Goal: Task Accomplishment & Management: Use online tool/utility

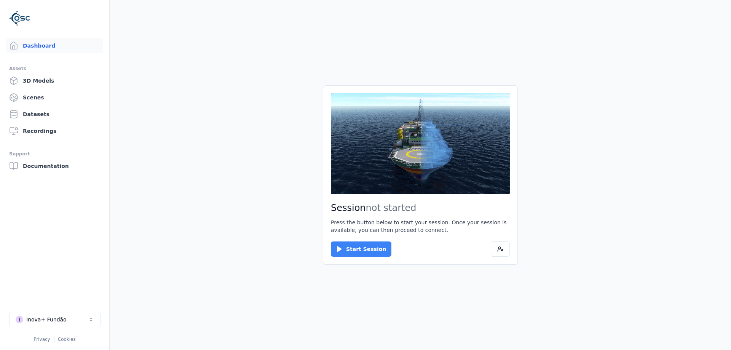
click at [365, 250] on button "Start Session" at bounding box center [361, 248] width 61 height 15
click at [340, 245] on button "Connect" at bounding box center [348, 248] width 35 height 15
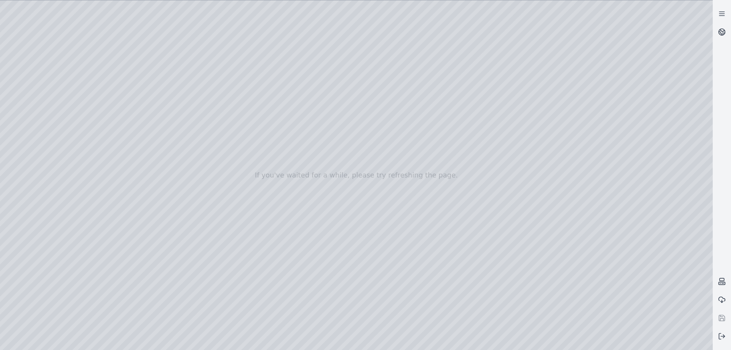
drag, startPoint x: 368, startPoint y: 218, endPoint x: 363, endPoint y: 260, distance: 42.1
click at [363, 260] on div at bounding box center [356, 174] width 712 height 349
drag, startPoint x: 363, startPoint y: 242, endPoint x: 346, endPoint y: 292, distance: 53.2
drag, startPoint x: 353, startPoint y: 269, endPoint x: 334, endPoint y: 307, distance: 42.7
click at [524, 342] on div at bounding box center [356, 174] width 712 height 349
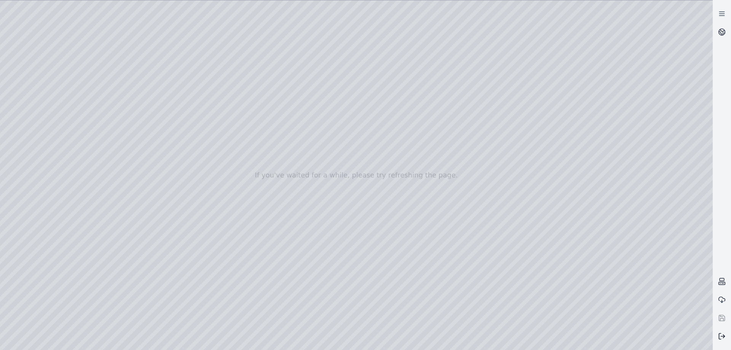
click at [721, 337] on icon at bounding box center [722, 336] width 8 height 8
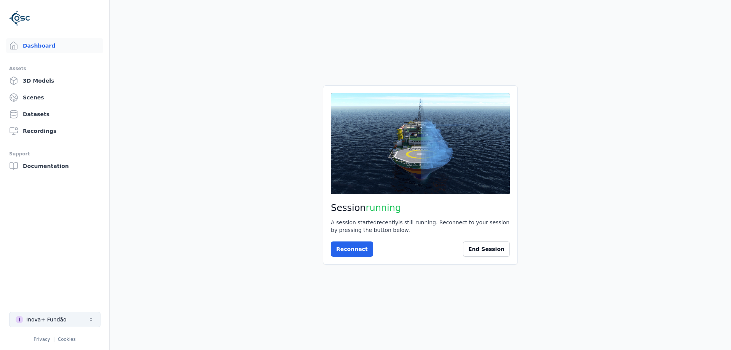
click at [45, 319] on div "Inova+ Fundão" at bounding box center [46, 319] width 40 height 8
click at [30, 95] on html "Dashboard Assets 3D Models Scenes Datasets Recordings Support Documentation I I…" at bounding box center [365, 175] width 731 height 350
click at [37, 97] on link "Scenes" at bounding box center [54, 97] width 97 height 15
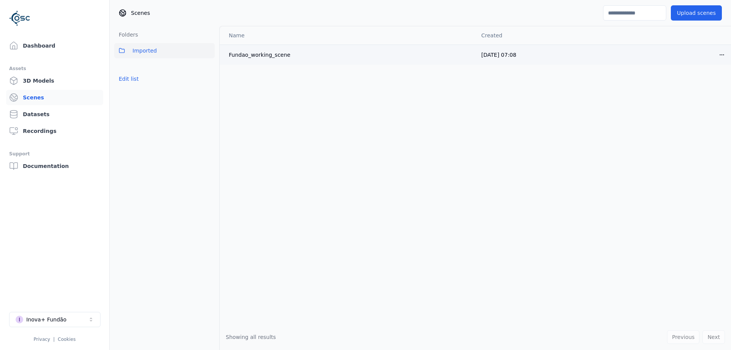
click at [249, 63] on td "Fundao_working_scene" at bounding box center [347, 55] width 255 height 20
click at [44, 75] on link "3D Models" at bounding box center [54, 80] width 97 height 15
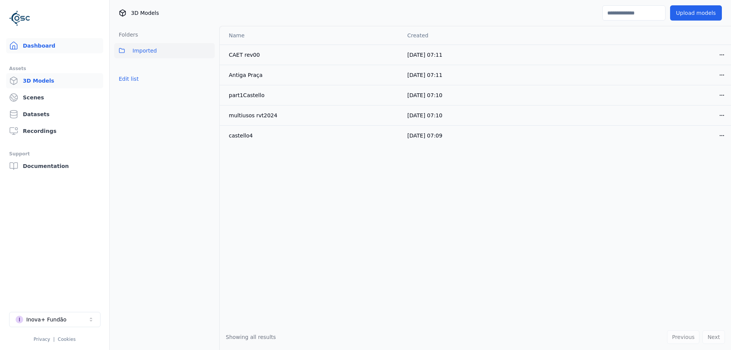
click at [42, 41] on link "Dashboard" at bounding box center [54, 45] width 97 height 15
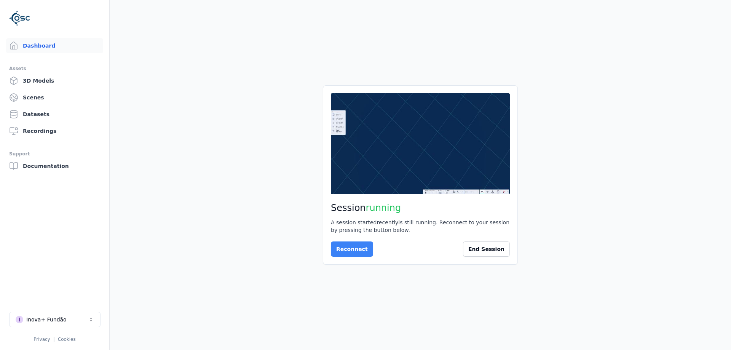
click at [350, 250] on button "Reconnect" at bounding box center [352, 248] width 42 height 15
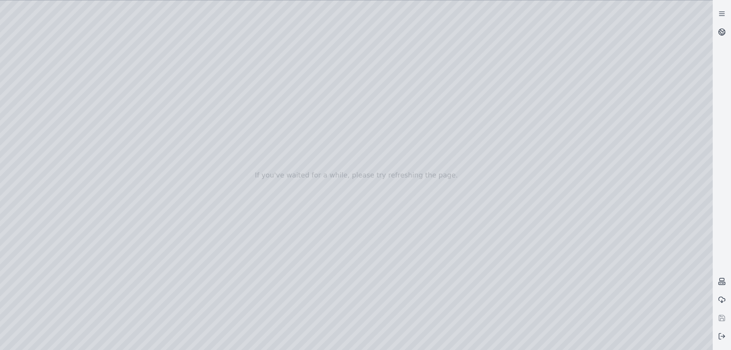
click at [27, 100] on div at bounding box center [356, 174] width 712 height 349
click at [29, 100] on div at bounding box center [356, 174] width 712 height 349
drag, startPoint x: 377, startPoint y: 160, endPoint x: 389, endPoint y: 121, distance: 41.2
click at [389, 121] on div at bounding box center [356, 174] width 712 height 349
click at [719, 31] on icon at bounding box center [722, 32] width 8 height 8
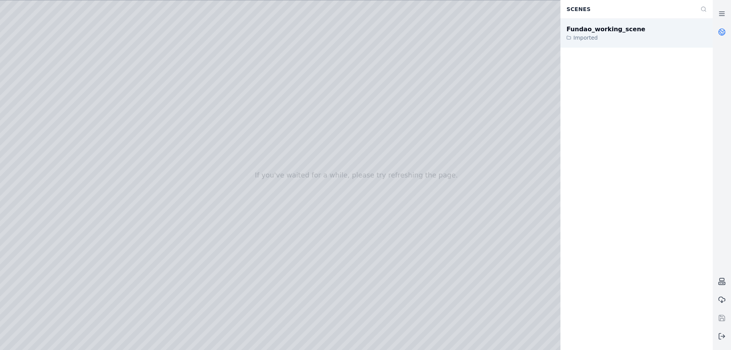
click at [606, 26] on div "Fundao_working_scene" at bounding box center [605, 29] width 79 height 9
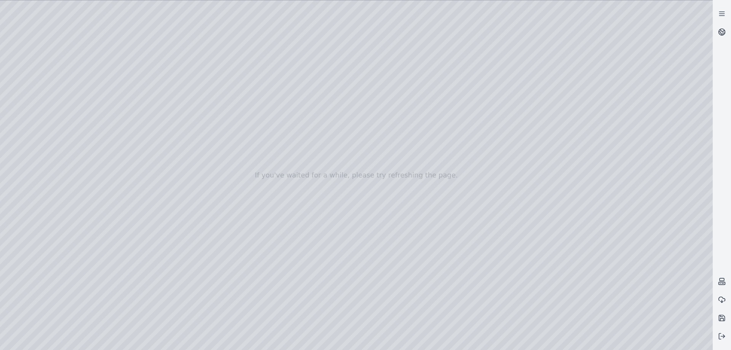
click at [624, 340] on div at bounding box center [356, 174] width 712 height 349
click at [363, 143] on div at bounding box center [356, 174] width 712 height 349
drag, startPoint x: 335, startPoint y: 180, endPoint x: 357, endPoint y: 115, distance: 68.4
drag, startPoint x: 355, startPoint y: 94, endPoint x: 358, endPoint y: 66, distance: 28.0
click at [358, 66] on div at bounding box center [356, 174] width 712 height 349
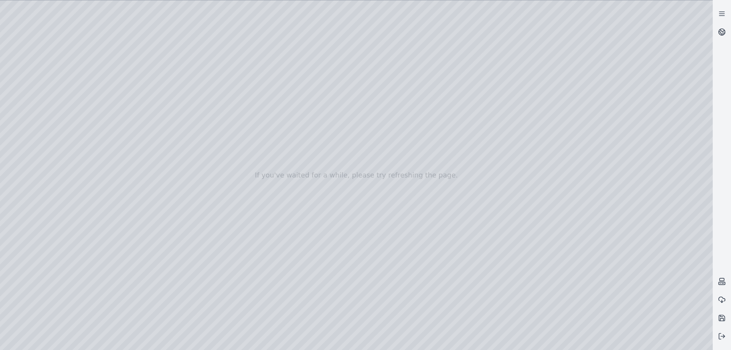
click at [603, 340] on div at bounding box center [356, 174] width 712 height 349
click at [330, 133] on div at bounding box center [356, 174] width 712 height 349
drag, startPoint x: 379, startPoint y: 214, endPoint x: 349, endPoint y: 124, distance: 95.3
drag, startPoint x: 209, startPoint y: 168, endPoint x: 164, endPoint y: 195, distance: 52.3
drag, startPoint x: 360, startPoint y: 213, endPoint x: 293, endPoint y: 160, distance: 85.6
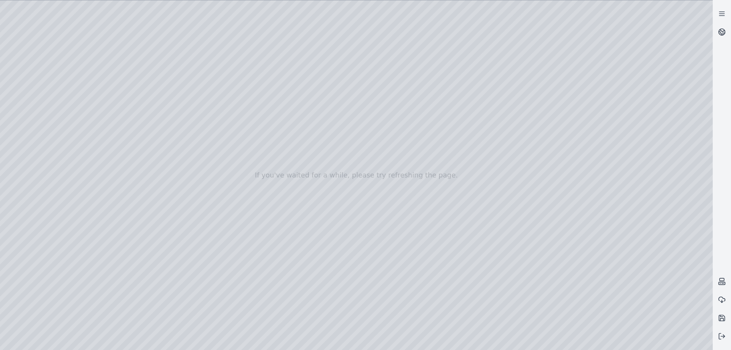
click at [461, 345] on div at bounding box center [356, 174] width 712 height 349
click at [48, 103] on div at bounding box center [356, 174] width 712 height 349
click at [49, 88] on div at bounding box center [356, 174] width 712 height 349
drag, startPoint x: 272, startPoint y: 145, endPoint x: 258, endPoint y: 123, distance: 26.3
click at [258, 123] on div at bounding box center [356, 174] width 712 height 349
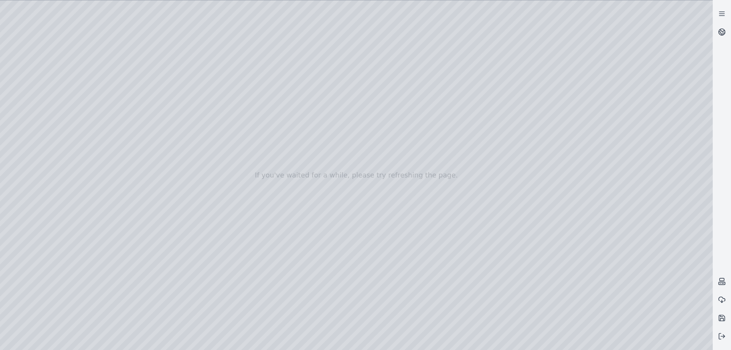
drag, startPoint x: 300, startPoint y: 153, endPoint x: 273, endPoint y: 142, distance: 28.8
drag, startPoint x: 362, startPoint y: 195, endPoint x: 234, endPoint y: 170, distance: 130.3
click at [629, 342] on div at bounding box center [356, 174] width 712 height 349
drag, startPoint x: 124, startPoint y: 246, endPoint x: 397, endPoint y: 228, distance: 273.4
click at [249, 194] on div at bounding box center [356, 174] width 712 height 349
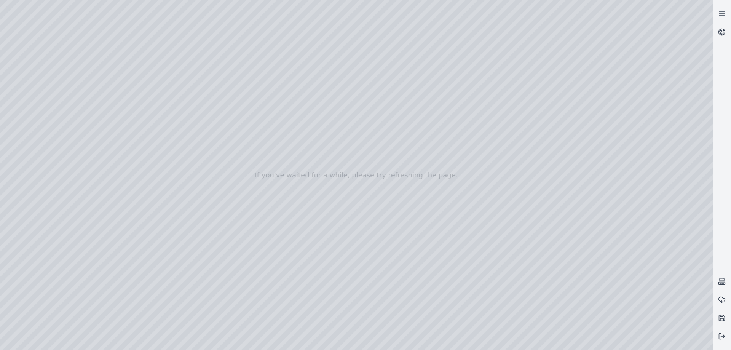
drag, startPoint x: 215, startPoint y: 268, endPoint x: 257, endPoint y: 289, distance: 46.8
drag, startPoint x: 197, startPoint y: 277, endPoint x: 563, endPoint y: 308, distance: 367.7
drag, startPoint x: 295, startPoint y: 284, endPoint x: 443, endPoint y: 273, distance: 148.5
drag, startPoint x: 311, startPoint y: 277, endPoint x: 399, endPoint y: 243, distance: 94.4
click at [516, 186] on div at bounding box center [356, 174] width 712 height 349
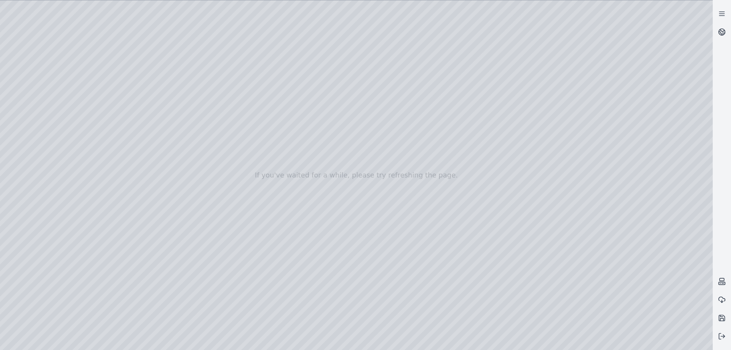
click at [550, 122] on div at bounding box center [356, 174] width 712 height 349
click at [389, 134] on div at bounding box center [356, 174] width 712 height 349
click at [666, 339] on div at bounding box center [356, 174] width 712 height 349
drag, startPoint x: 435, startPoint y: 190, endPoint x: 377, endPoint y: 166, distance: 63.0
click at [386, 184] on div at bounding box center [356, 174] width 712 height 349
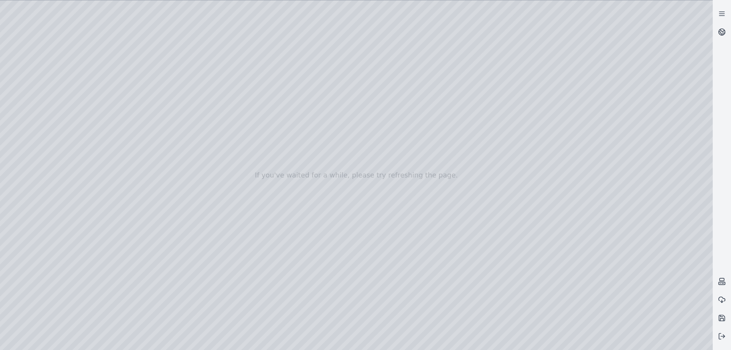
click at [376, 146] on div at bounding box center [356, 174] width 712 height 349
click at [625, 342] on div at bounding box center [356, 174] width 712 height 349
click at [305, 82] on div at bounding box center [356, 174] width 712 height 349
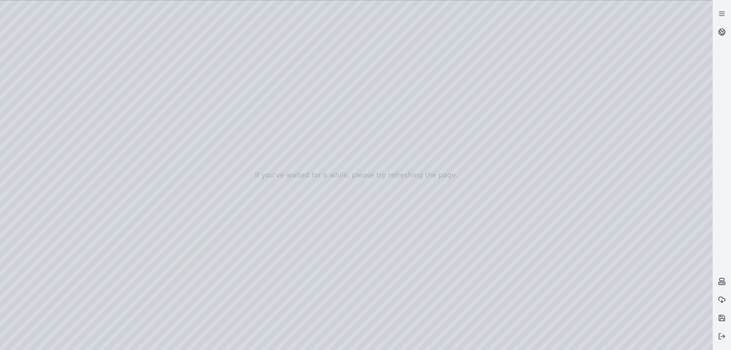
click at [622, 340] on div at bounding box center [356, 174] width 712 height 349
drag, startPoint x: 623, startPoint y: 342, endPoint x: 304, endPoint y: 84, distance: 410.2
click at [304, 84] on div at bounding box center [356, 174] width 712 height 349
click at [461, 343] on div at bounding box center [356, 174] width 712 height 349
click at [702, 341] on div at bounding box center [356, 174] width 712 height 349
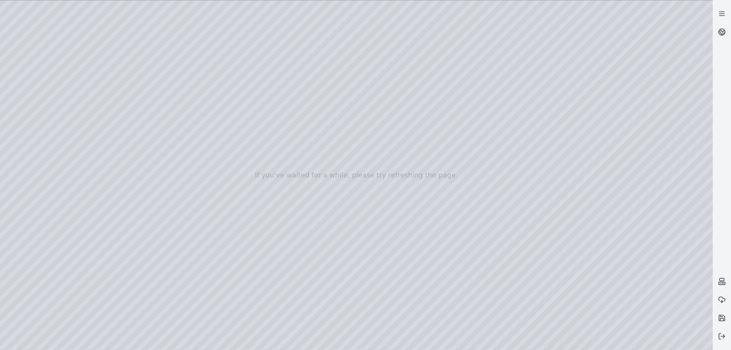
click at [700, 10] on div at bounding box center [356, 174] width 712 height 349
click at [38, 222] on div at bounding box center [356, 174] width 712 height 349
click at [37, 130] on div at bounding box center [356, 174] width 712 height 349
click at [35, 144] on div at bounding box center [356, 174] width 712 height 349
click at [34, 156] on div at bounding box center [356, 174] width 712 height 349
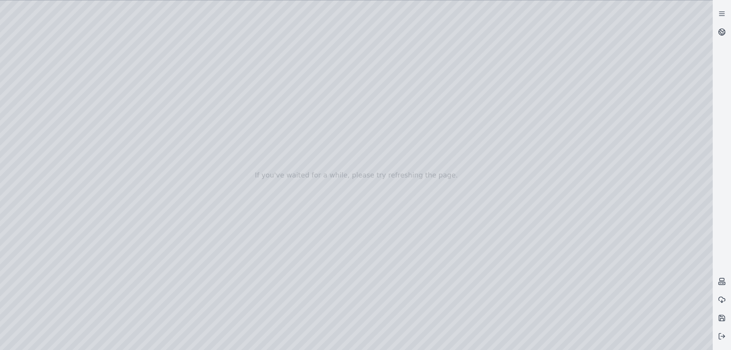
click at [38, 142] on div at bounding box center [356, 174] width 712 height 349
click at [40, 159] on div at bounding box center [356, 174] width 712 height 349
click at [38, 167] on div at bounding box center [356, 174] width 712 height 349
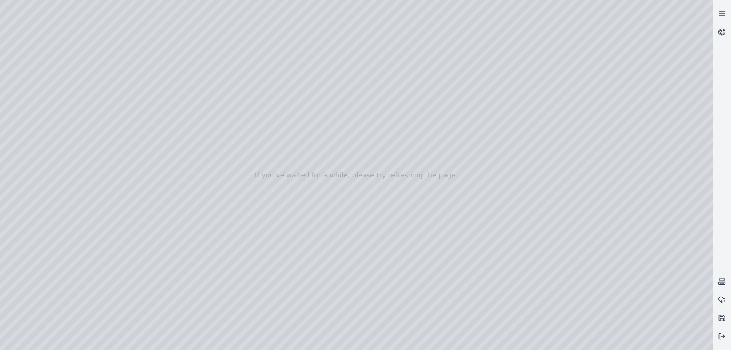
click at [41, 154] on div at bounding box center [356, 174] width 712 height 349
click at [604, 340] on div at bounding box center [356, 174] width 712 height 349
drag, startPoint x: 447, startPoint y: 255, endPoint x: 342, endPoint y: 131, distance: 162.0
drag, startPoint x: 333, startPoint y: 178, endPoint x: 346, endPoint y: 145, distance: 34.9
click at [522, 342] on div at bounding box center [356, 174] width 712 height 349
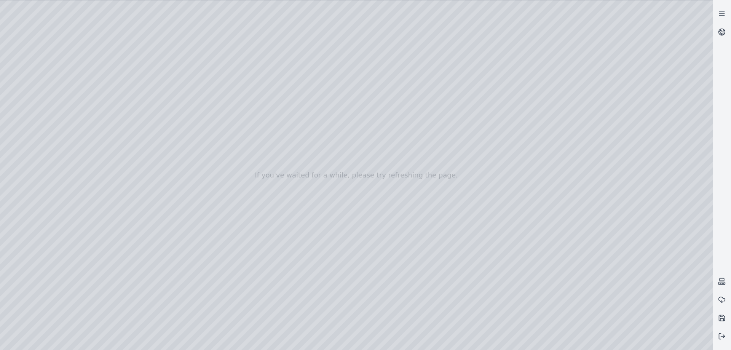
click at [522, 342] on div at bounding box center [356, 174] width 712 height 349
click at [459, 343] on div at bounding box center [356, 174] width 712 height 349
click at [460, 344] on div at bounding box center [356, 174] width 712 height 349
click at [725, 16] on icon at bounding box center [722, 14] width 8 height 8
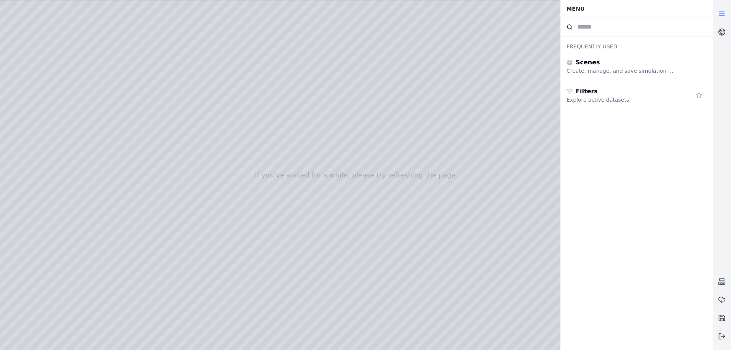
click at [723, 13] on icon at bounding box center [722, 14] width 8 height 8
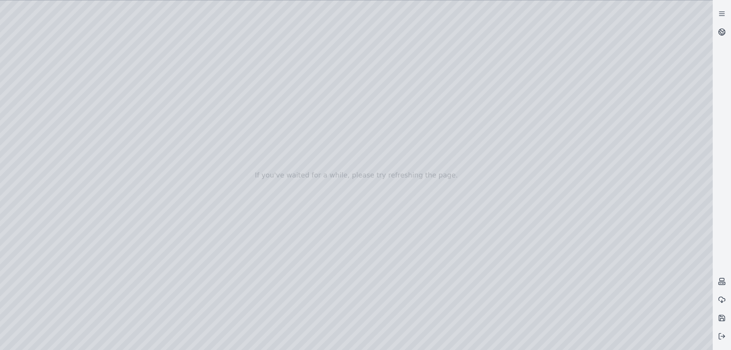
click at [625, 344] on div at bounding box center [356, 174] width 712 height 349
click at [583, 340] on div at bounding box center [356, 174] width 712 height 349
click at [13, 280] on div at bounding box center [356, 174] width 712 height 349
drag, startPoint x: 443, startPoint y: 293, endPoint x: 216, endPoint y: 299, distance: 226.9
click at [216, 299] on div at bounding box center [356, 174] width 712 height 349
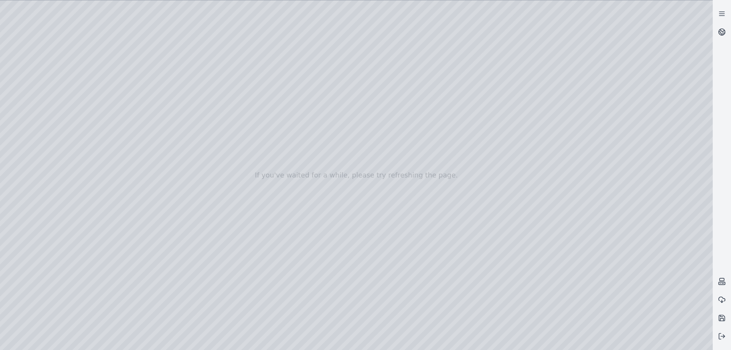
click at [21, 280] on div at bounding box center [356, 174] width 712 height 349
click at [270, 21] on div at bounding box center [356, 174] width 712 height 349
click at [255, 26] on div at bounding box center [356, 174] width 712 height 349
click at [31, 341] on div at bounding box center [356, 174] width 712 height 349
click at [22, 278] on div at bounding box center [356, 174] width 712 height 349
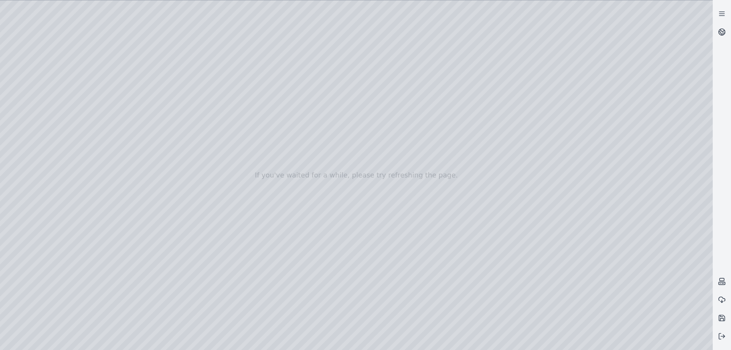
click at [108, 276] on div at bounding box center [356, 174] width 712 height 349
click at [600, 259] on div at bounding box center [356, 174] width 712 height 349
click at [654, 177] on div at bounding box center [356, 174] width 712 height 349
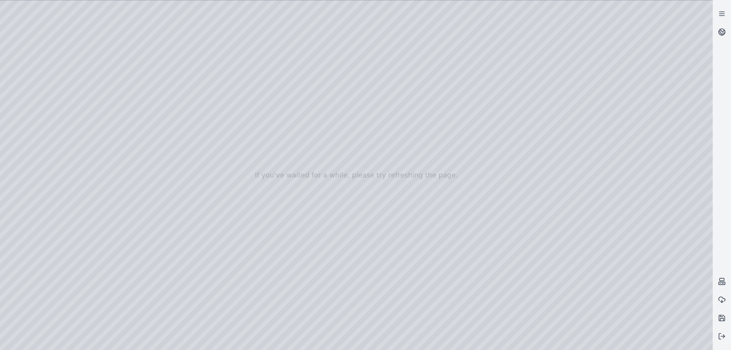
click at [623, 261] on div at bounding box center [356, 174] width 712 height 349
click at [649, 177] on div at bounding box center [356, 174] width 712 height 349
click at [699, 240] on div at bounding box center [356, 174] width 712 height 349
click at [685, 244] on div at bounding box center [356, 174] width 712 height 349
click at [653, 197] on div at bounding box center [356, 174] width 712 height 349
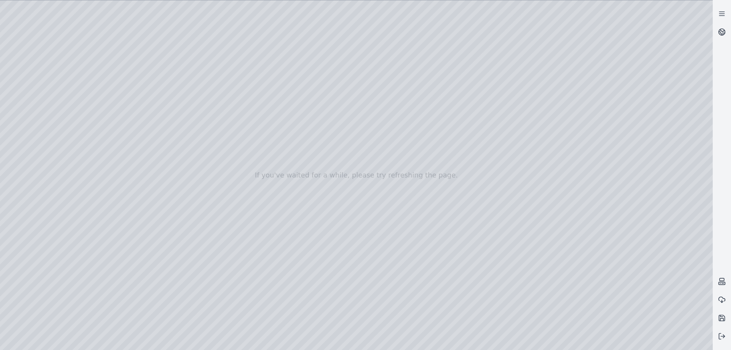
click at [597, 195] on div at bounding box center [356, 174] width 712 height 349
click at [645, 179] on div at bounding box center [356, 174] width 712 height 349
click at [601, 260] on div at bounding box center [356, 174] width 712 height 349
click at [652, 174] on div at bounding box center [356, 174] width 712 height 349
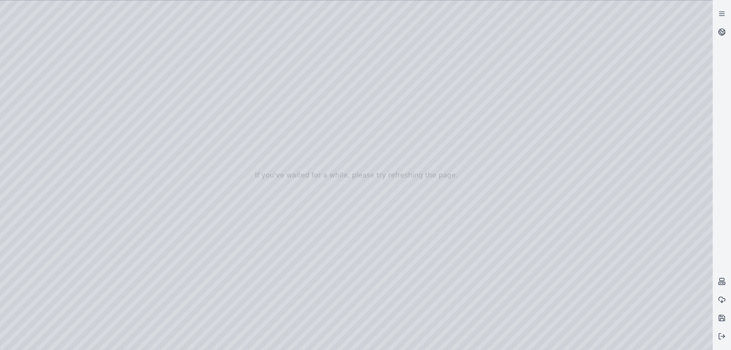
drag, startPoint x: 381, startPoint y: 142, endPoint x: 374, endPoint y: 248, distance: 106.7
drag, startPoint x: 339, startPoint y: 161, endPoint x: 319, endPoint y: 240, distance: 81.4
drag, startPoint x: 258, startPoint y: 186, endPoint x: 264, endPoint y: 138, distance: 49.1
drag, startPoint x: 263, startPoint y: 155, endPoint x: 320, endPoint y: 32, distance: 136.0
drag, startPoint x: 316, startPoint y: 58, endPoint x: 291, endPoint y: 139, distance: 84.5
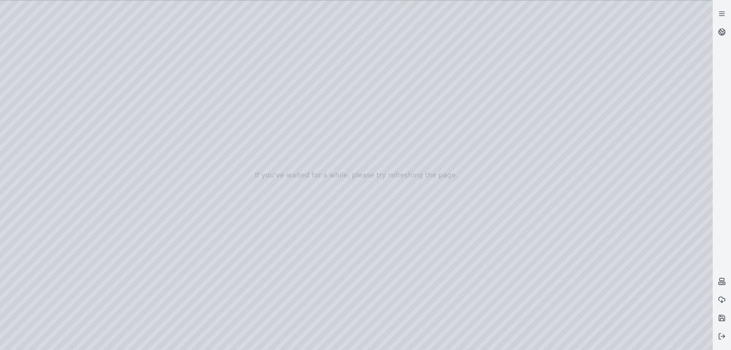
click at [281, 102] on div at bounding box center [356, 174] width 712 height 349
click at [586, 262] on div at bounding box center [356, 174] width 712 height 349
click at [580, 342] on div at bounding box center [356, 174] width 712 height 349
click at [110, 275] on div at bounding box center [356, 174] width 712 height 349
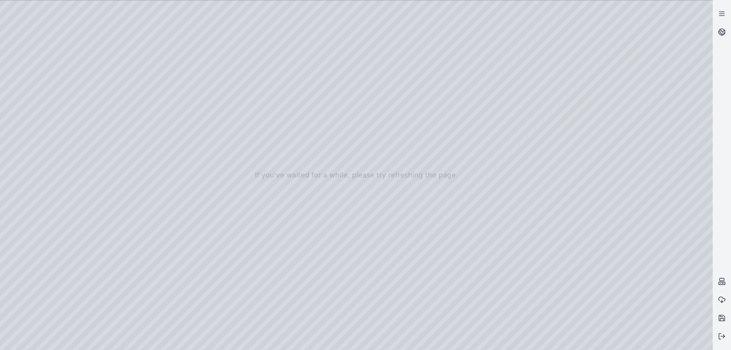
click at [110, 275] on div at bounding box center [356, 174] width 712 height 349
click at [101, 274] on div at bounding box center [356, 174] width 712 height 349
click at [109, 276] on div at bounding box center [356, 174] width 712 height 349
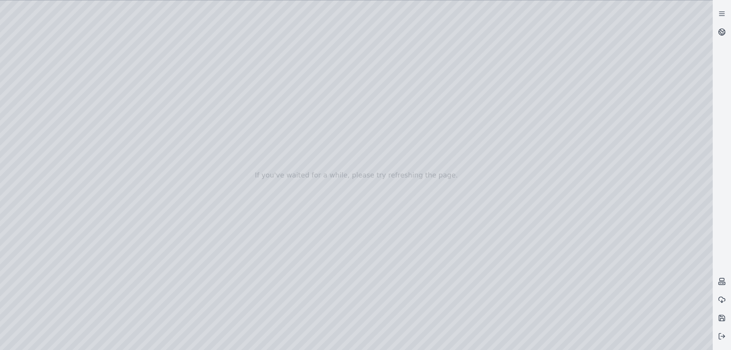
click at [102, 276] on div at bounding box center [356, 174] width 712 height 349
click at [37, 293] on div at bounding box center [356, 174] width 712 height 349
click at [42, 292] on div at bounding box center [356, 174] width 712 height 349
click at [31, 337] on div at bounding box center [356, 174] width 712 height 349
click at [32, 323] on div at bounding box center [356, 174] width 712 height 349
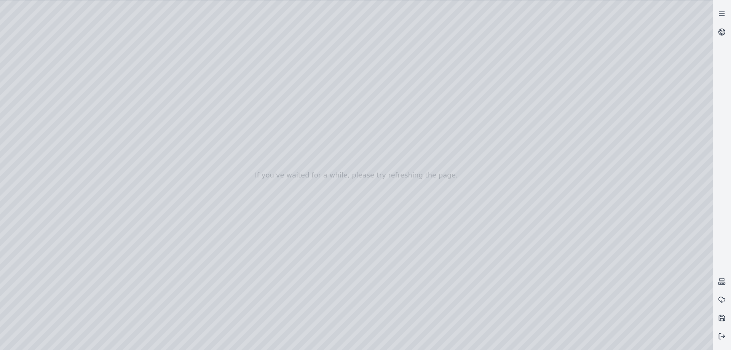
click at [100, 276] on div at bounding box center [356, 174] width 712 height 349
click at [460, 263] on div at bounding box center [356, 174] width 712 height 349
click at [437, 264] on div at bounding box center [356, 174] width 712 height 349
click at [433, 239] on div at bounding box center [356, 174] width 712 height 349
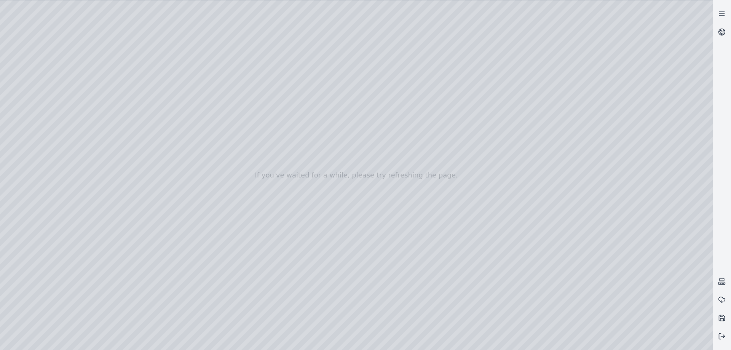
click at [620, 261] on div at bounding box center [356, 174] width 712 height 349
click at [651, 180] on div at bounding box center [356, 174] width 712 height 349
click at [615, 151] on div at bounding box center [356, 174] width 712 height 349
click at [598, 152] on div at bounding box center [356, 174] width 712 height 349
click at [613, 151] on div at bounding box center [356, 174] width 712 height 349
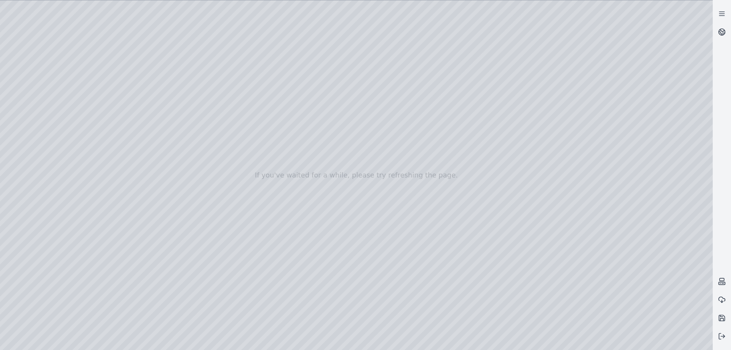
click at [695, 153] on div at bounding box center [356, 174] width 712 height 349
click at [702, 159] on div at bounding box center [356, 174] width 712 height 349
click at [354, 272] on div at bounding box center [356, 174] width 712 height 349
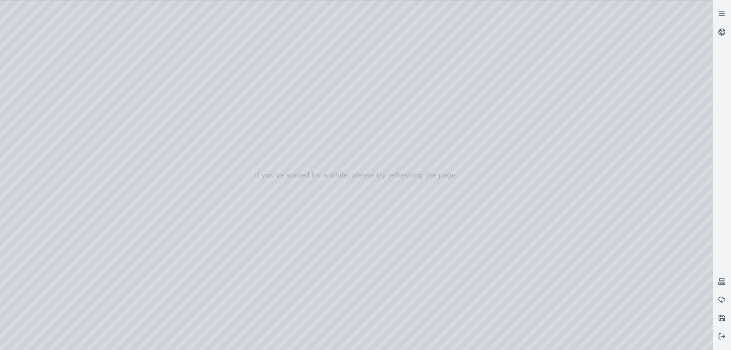
click at [704, 262] on div at bounding box center [356, 174] width 712 height 349
click at [35, 130] on div at bounding box center [356, 174] width 712 height 349
click at [6, 64] on div at bounding box center [356, 174] width 712 height 349
click at [723, 32] on icon at bounding box center [722, 30] width 5 height 3
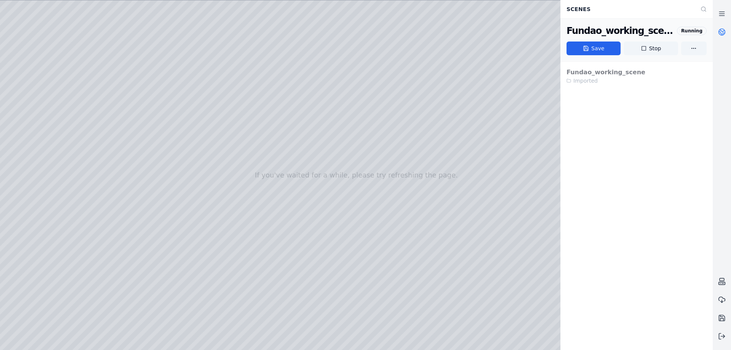
click at [723, 32] on icon at bounding box center [722, 30] width 5 height 3
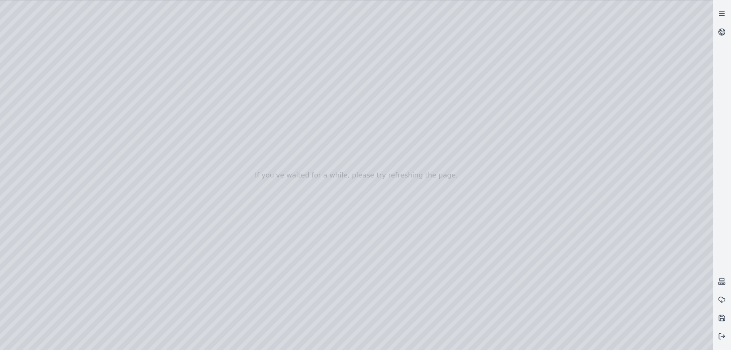
click at [719, 14] on icon at bounding box center [722, 14] width 8 height 8
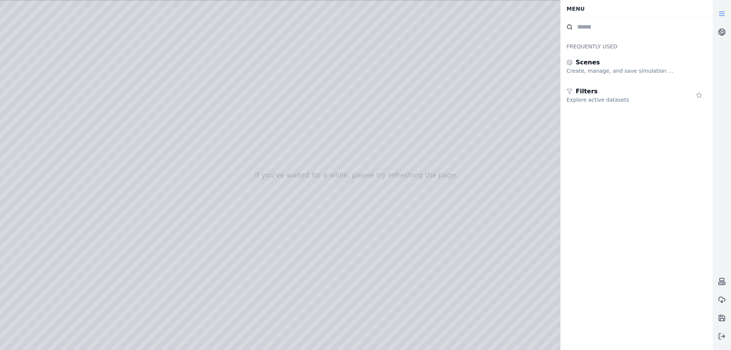
click at [719, 14] on icon at bounding box center [722, 14] width 8 height 8
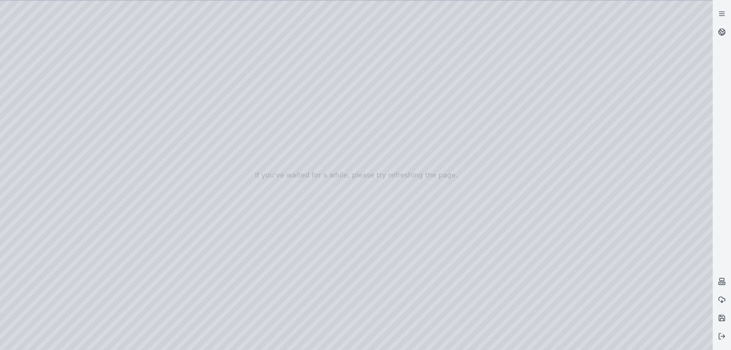
click at [519, 264] on div at bounding box center [356, 174] width 712 height 349
click at [483, 261] on div at bounding box center [356, 174] width 712 height 349
click at [459, 261] on div at bounding box center [356, 174] width 712 height 349
click at [524, 260] on div at bounding box center [356, 174] width 712 height 349
click at [436, 264] on div at bounding box center [356, 174] width 712 height 349
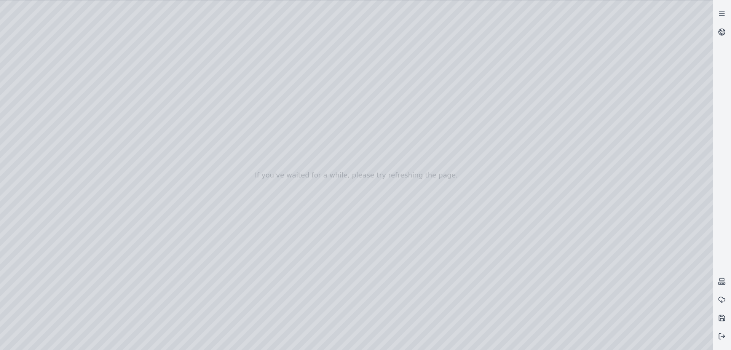
click at [434, 231] on div at bounding box center [356, 174] width 712 height 349
click at [435, 266] on div at bounding box center [356, 174] width 712 height 349
click at [437, 247] on div at bounding box center [356, 174] width 712 height 349
drag, startPoint x: 299, startPoint y: 113, endPoint x: 475, endPoint y: 242, distance: 218.1
drag, startPoint x: 279, startPoint y: 152, endPoint x: 318, endPoint y: 190, distance: 54.9
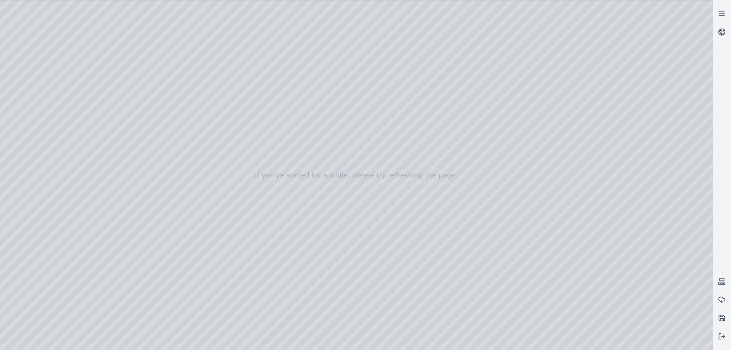
drag, startPoint x: 297, startPoint y: 137, endPoint x: 277, endPoint y: 103, distance: 39.9
click at [360, 79] on div at bounding box center [356, 174] width 712 height 349
click at [376, 88] on div at bounding box center [356, 174] width 712 height 349
drag, startPoint x: 379, startPoint y: 127, endPoint x: 365, endPoint y: 194, distance: 68.7
click at [600, 149] on div at bounding box center [356, 174] width 712 height 349
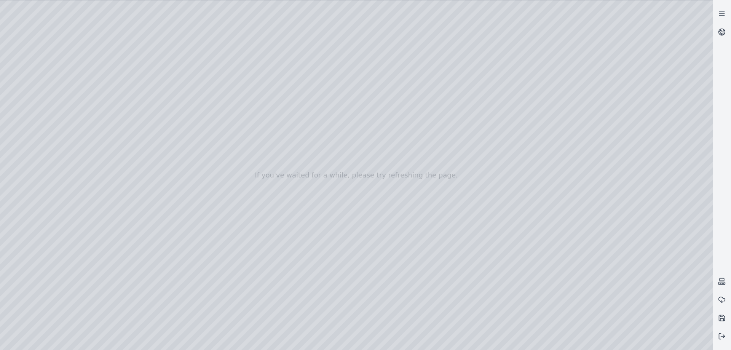
click at [623, 260] on div at bounding box center [356, 174] width 712 height 349
click at [642, 262] on div at bounding box center [356, 174] width 712 height 349
click at [602, 261] on div at bounding box center [356, 174] width 712 height 349
click at [602, 154] on div at bounding box center [356, 174] width 712 height 349
drag, startPoint x: 396, startPoint y: 184, endPoint x: 428, endPoint y: 206, distance: 39.2
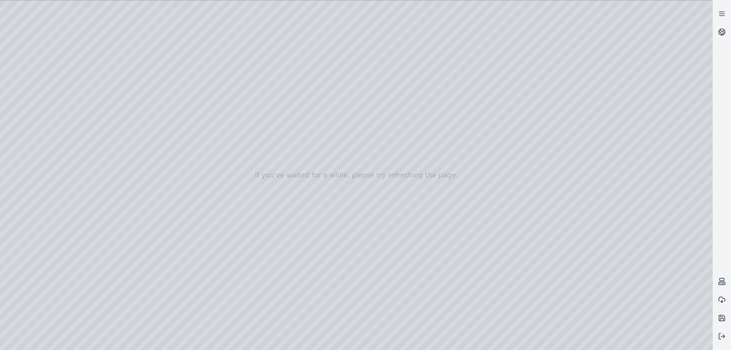
click at [479, 96] on div at bounding box center [356, 174] width 712 height 349
click at [454, 91] on div at bounding box center [356, 174] width 712 height 349
drag, startPoint x: 295, startPoint y: 215, endPoint x: 291, endPoint y: 174, distance: 41.3
drag, startPoint x: 291, startPoint y: 189, endPoint x: 292, endPoint y: 163, distance: 26.3
drag, startPoint x: 292, startPoint y: 163, endPoint x: 293, endPoint y: 170, distance: 7.7
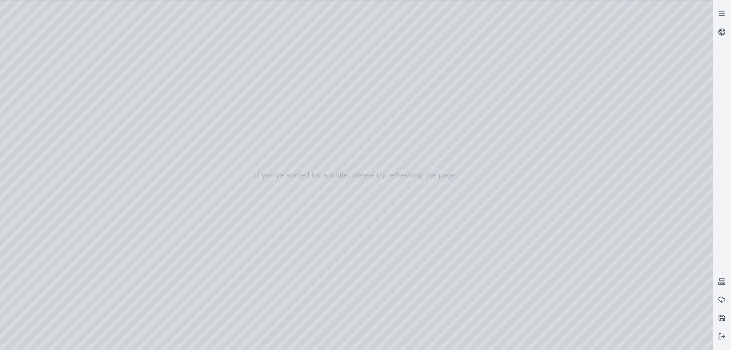
click at [356, 271] on div at bounding box center [356, 174] width 712 height 349
click at [30, 325] on div at bounding box center [356, 174] width 712 height 349
click at [389, 265] on div at bounding box center [356, 174] width 712 height 349
click at [460, 262] on div at bounding box center [356, 174] width 712 height 349
click at [557, 260] on div at bounding box center [356, 174] width 712 height 349
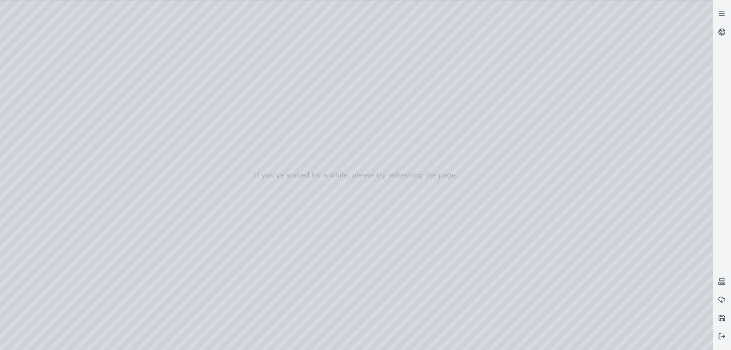
drag, startPoint x: 208, startPoint y: 243, endPoint x: 280, endPoint y: 259, distance: 73.2
drag, startPoint x: 236, startPoint y: 269, endPoint x: 321, endPoint y: 155, distance: 142.4
drag, startPoint x: 321, startPoint y: 155, endPoint x: 307, endPoint y: 168, distance: 19.1
drag, startPoint x: 307, startPoint y: 168, endPoint x: 276, endPoint y: 176, distance: 31.8
drag, startPoint x: 424, startPoint y: 111, endPoint x: 377, endPoint y: 189, distance: 90.5
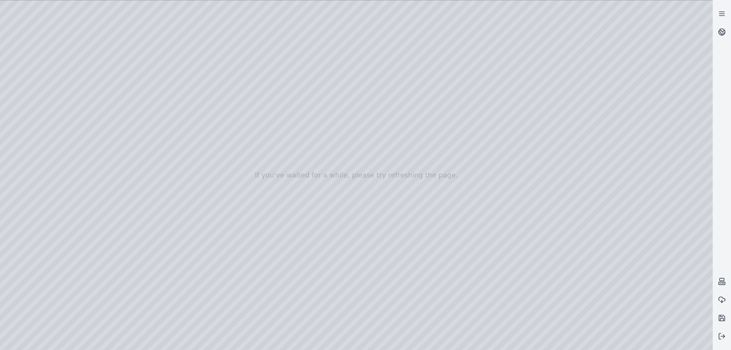
drag, startPoint x: 380, startPoint y: 173, endPoint x: 393, endPoint y: 159, distance: 18.9
drag, startPoint x: 460, startPoint y: 150, endPoint x: 339, endPoint y: 246, distance: 154.9
drag, startPoint x: 353, startPoint y: 79, endPoint x: 355, endPoint y: 95, distance: 16.4
drag, startPoint x: 358, startPoint y: 92, endPoint x: 355, endPoint y: 62, distance: 29.8
click at [387, 51] on div at bounding box center [356, 174] width 712 height 349
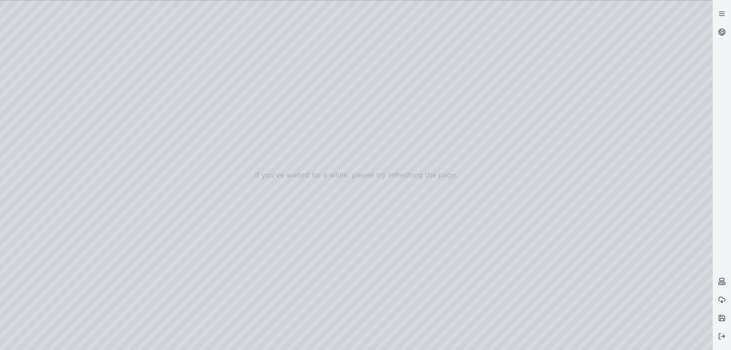
drag, startPoint x: 463, startPoint y: 236, endPoint x: 455, endPoint y: 237, distance: 9.0
drag, startPoint x: 502, startPoint y: 236, endPoint x: 320, endPoint y: 153, distance: 200.3
click at [320, 153] on div at bounding box center [356, 174] width 712 height 349
drag, startPoint x: 441, startPoint y: 230, endPoint x: 375, endPoint y: 172, distance: 88.4
click at [375, 172] on div at bounding box center [356, 174] width 712 height 349
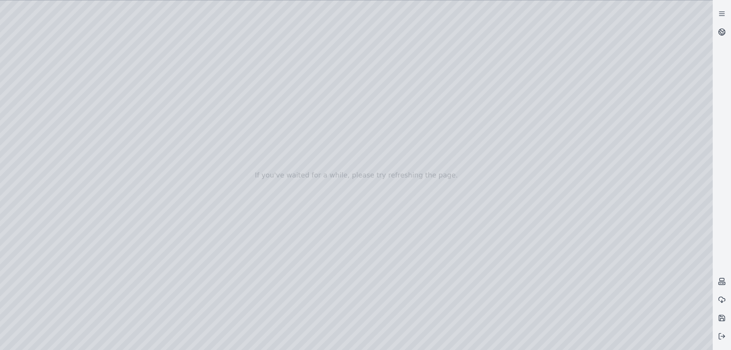
drag, startPoint x: 436, startPoint y: 217, endPoint x: 470, endPoint y: 194, distance: 40.7
drag, startPoint x: 471, startPoint y: 196, endPoint x: 299, endPoint y: 185, distance: 171.5
drag, startPoint x: 274, startPoint y: 222, endPoint x: 267, endPoint y: 186, distance: 36.0
drag, startPoint x: 337, startPoint y: 239, endPoint x: 329, endPoint y: 215, distance: 25.9
click at [650, 295] on div at bounding box center [356, 174] width 712 height 349
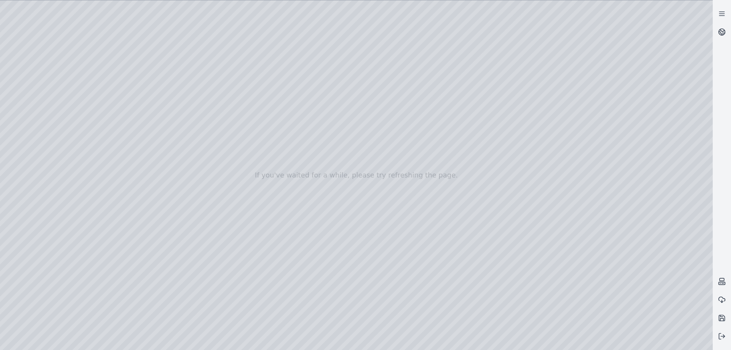
click at [650, 294] on div at bounding box center [356, 174] width 712 height 349
click at [651, 294] on div at bounding box center [356, 174] width 712 height 349
click at [649, 257] on div at bounding box center [356, 174] width 712 height 349
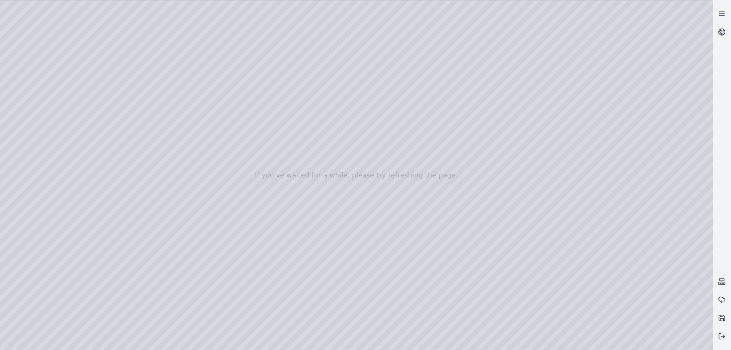
click at [604, 234] on div at bounding box center [356, 174] width 712 height 349
drag, startPoint x: 406, startPoint y: 264, endPoint x: 408, endPoint y: 295, distance: 30.1
drag, startPoint x: 407, startPoint y: 291, endPoint x: 415, endPoint y: 194, distance: 97.7
drag, startPoint x: 415, startPoint y: 194, endPoint x: 411, endPoint y: 217, distance: 23.1
drag, startPoint x: 411, startPoint y: 217, endPoint x: 424, endPoint y: 239, distance: 25.6
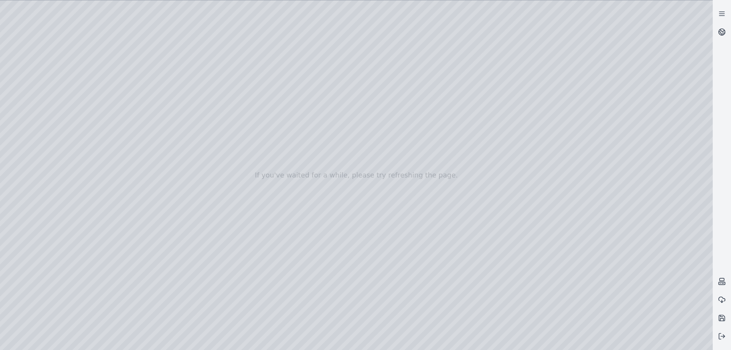
drag, startPoint x: 402, startPoint y: 236, endPoint x: 516, endPoint y: 274, distance: 119.4
drag, startPoint x: 280, startPoint y: 166, endPoint x: 326, endPoint y: 170, distance: 47.0
drag, startPoint x: 272, startPoint y: 164, endPoint x: 366, endPoint y: 164, distance: 94.4
drag, startPoint x: 263, startPoint y: 181, endPoint x: 260, endPoint y: 135, distance: 46.5
drag, startPoint x: 285, startPoint y: 172, endPoint x: 271, endPoint y: 169, distance: 13.9
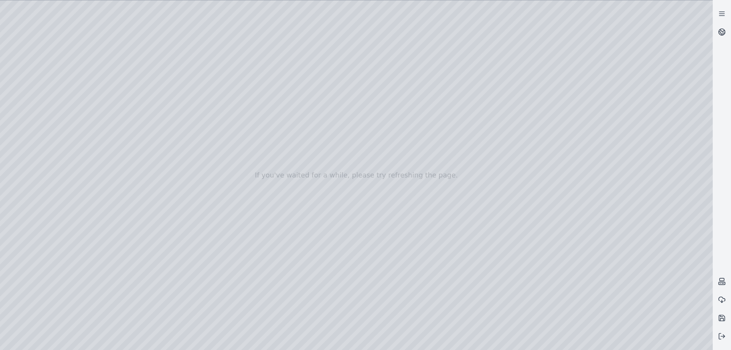
drag, startPoint x: 274, startPoint y: 171, endPoint x: 264, endPoint y: 154, distance: 19.8
drag, startPoint x: 266, startPoint y: 163, endPoint x: 251, endPoint y: 129, distance: 36.8
click at [251, 129] on div at bounding box center [356, 174] width 712 height 349
click at [615, 234] on div at bounding box center [356, 174] width 712 height 349
click at [600, 233] on div at bounding box center [356, 174] width 712 height 349
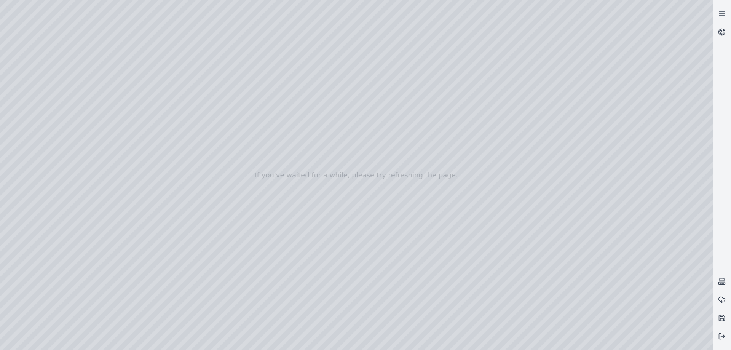
click at [600, 233] on div at bounding box center [356, 174] width 712 height 349
click at [615, 320] on div at bounding box center [356, 174] width 712 height 349
click at [604, 321] on div at bounding box center [356, 174] width 712 height 349
click at [469, 341] on div at bounding box center [356, 174] width 712 height 349
